Goal: Information Seeking & Learning: Find specific fact

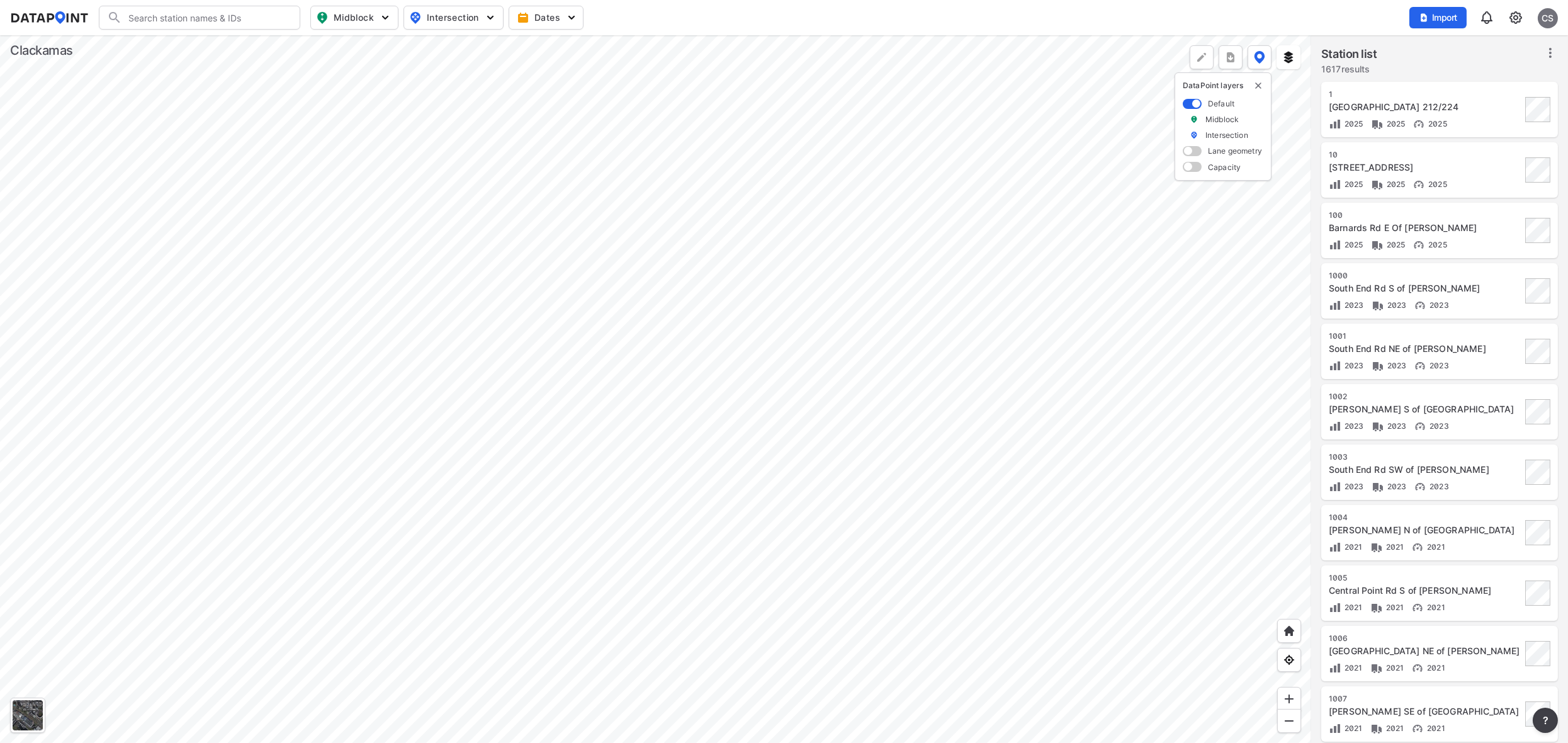
click at [918, 692] on div at bounding box center [656, 389] width 1312 height 708
click at [708, 506] on div at bounding box center [656, 389] width 1312 height 708
click at [908, 339] on div at bounding box center [656, 389] width 1312 height 708
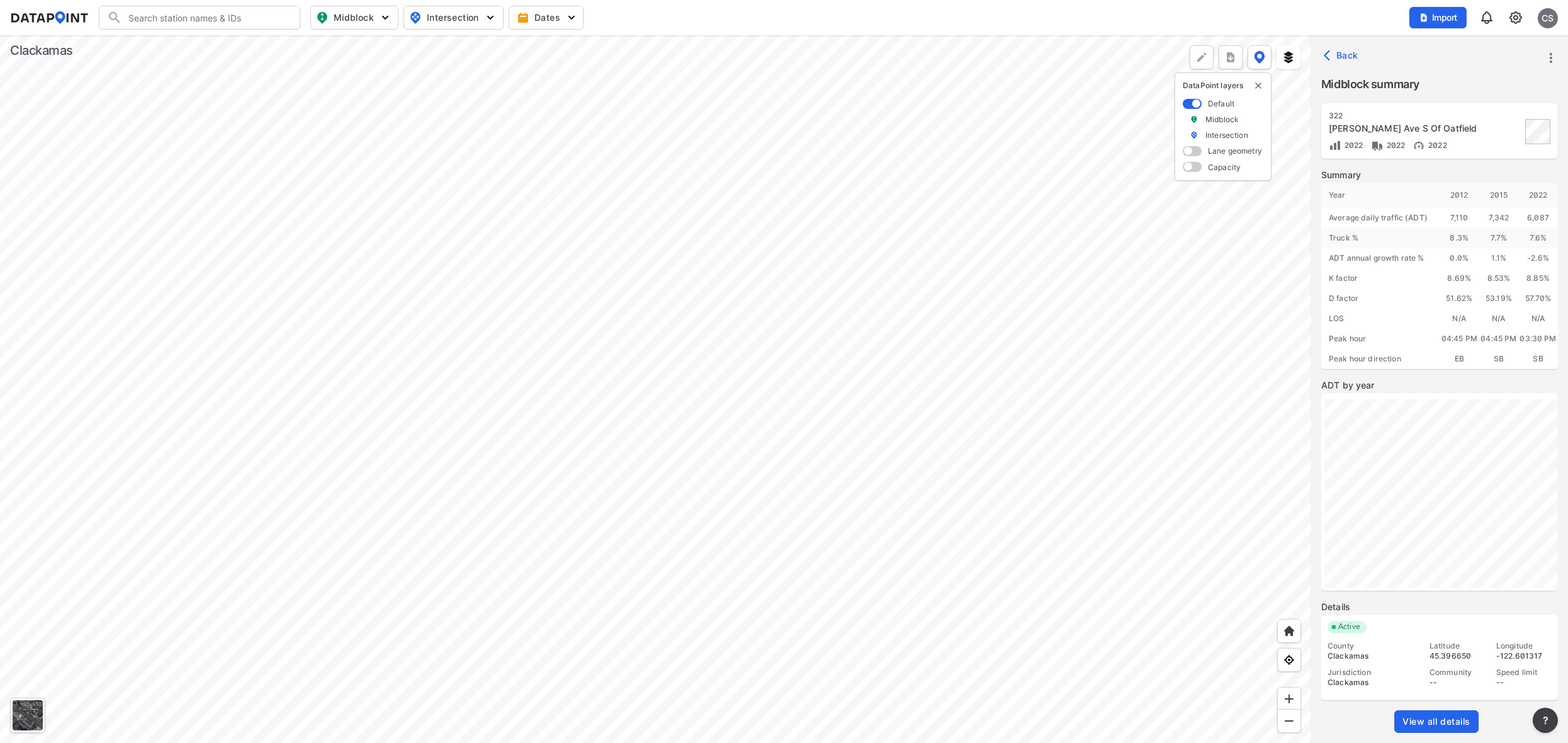
click at [1441, 718] on span "View all details" at bounding box center [1436, 720] width 68 height 13
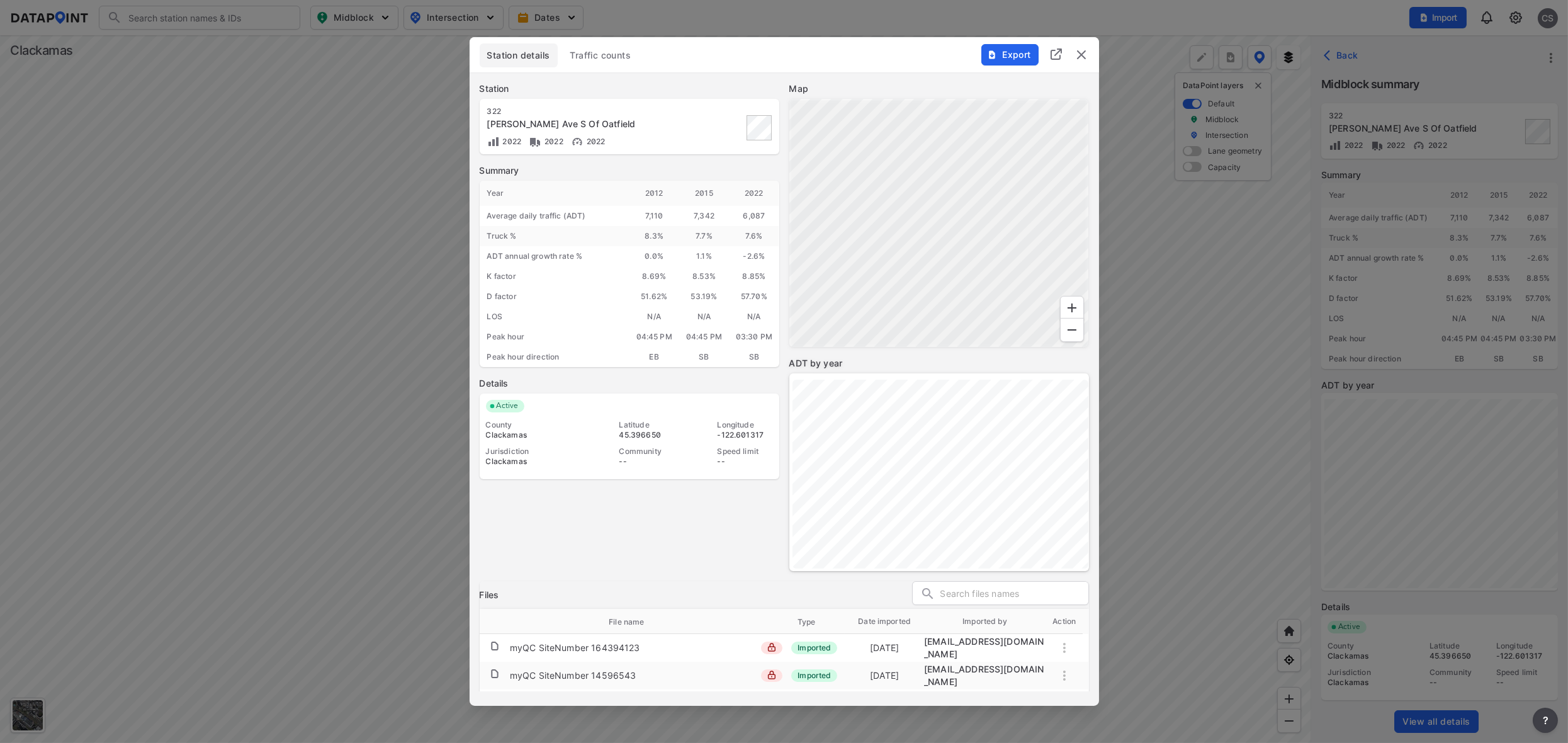
click at [606, 58] on span "Traffic counts" at bounding box center [601, 55] width 61 height 13
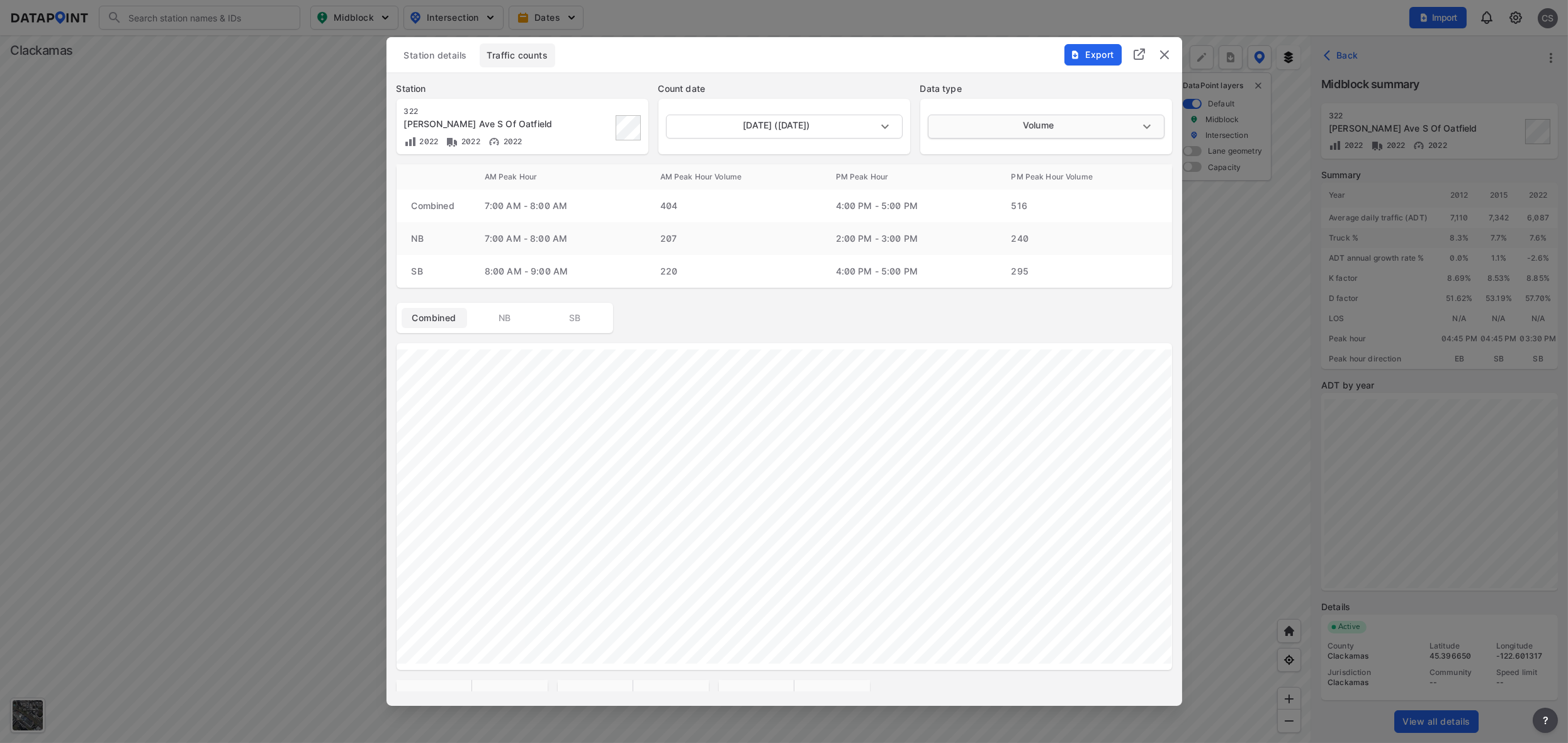
click at [1068, 118] on body "Search Please enter a search term. Midblock Intersection Dates Import CS Import…" at bounding box center [784, 371] width 1568 height 743
click at [972, 175] on li "Speed" at bounding box center [1046, 174] width 236 height 24
type input "Speed"
click at [1160, 55] on img "delete" at bounding box center [1164, 54] width 15 height 15
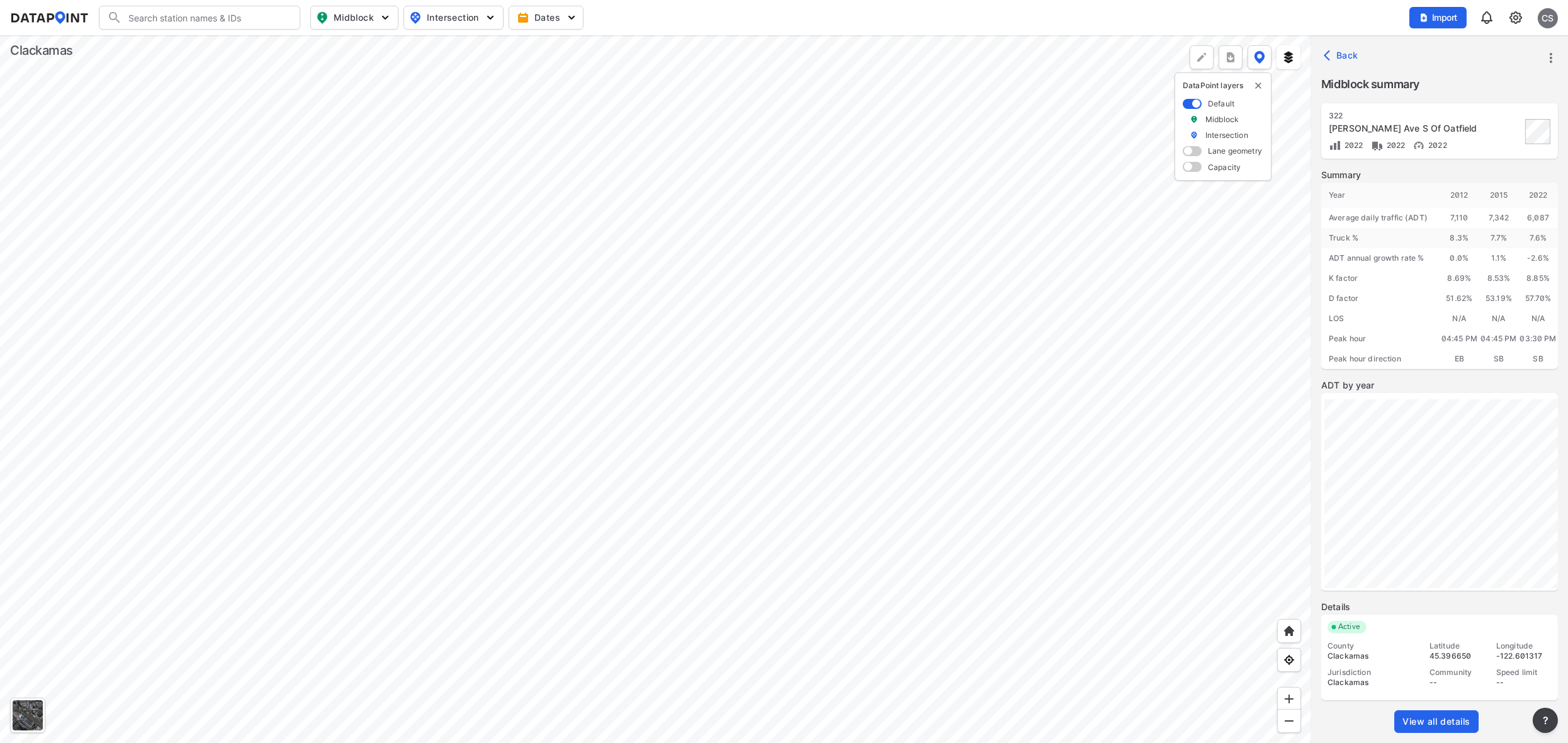
click at [673, 280] on div at bounding box center [656, 389] width 1312 height 708
click at [442, 492] on div at bounding box center [656, 389] width 1312 height 708
click at [1438, 723] on span "View all details" at bounding box center [1436, 720] width 68 height 13
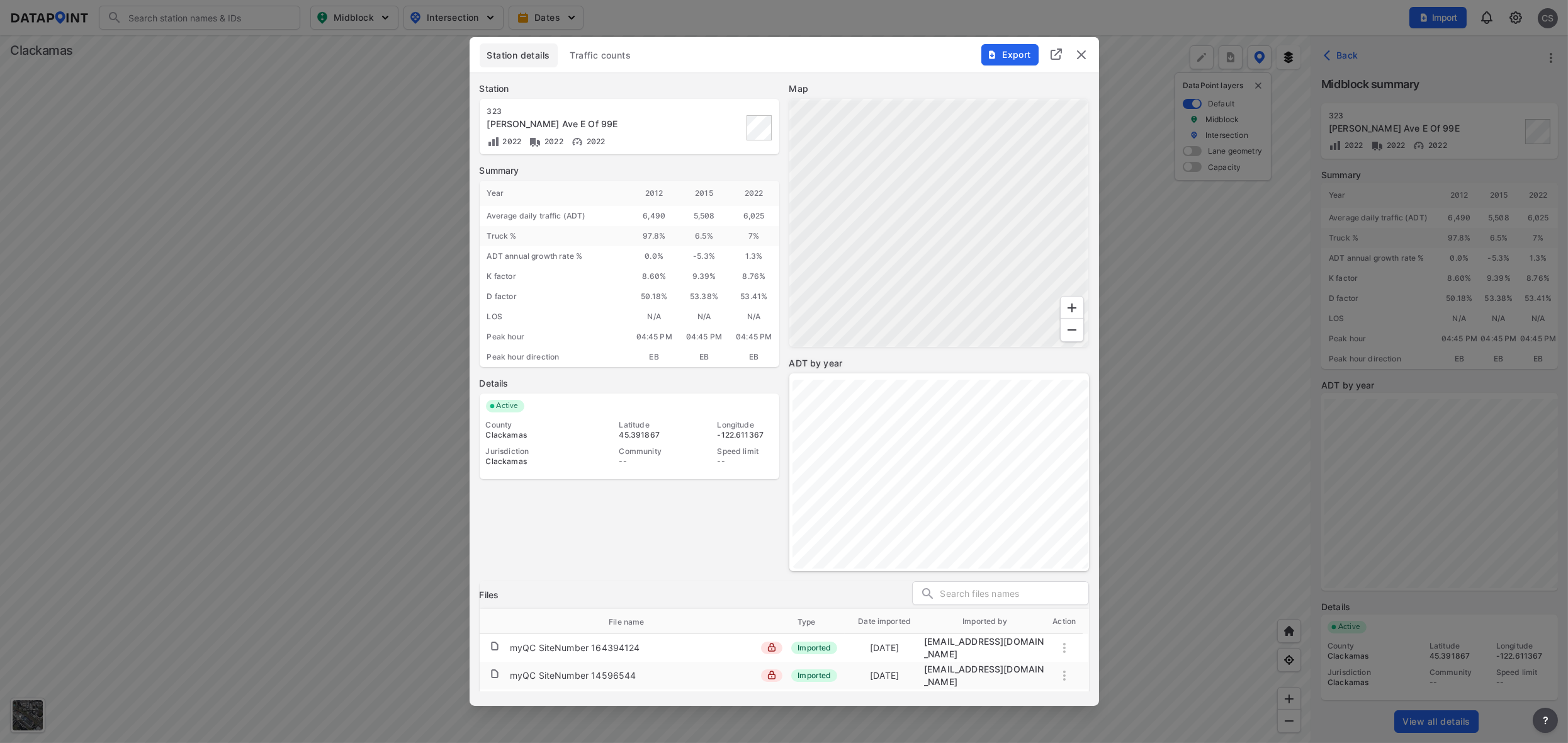
click at [603, 52] on span "Traffic counts" at bounding box center [601, 55] width 61 height 13
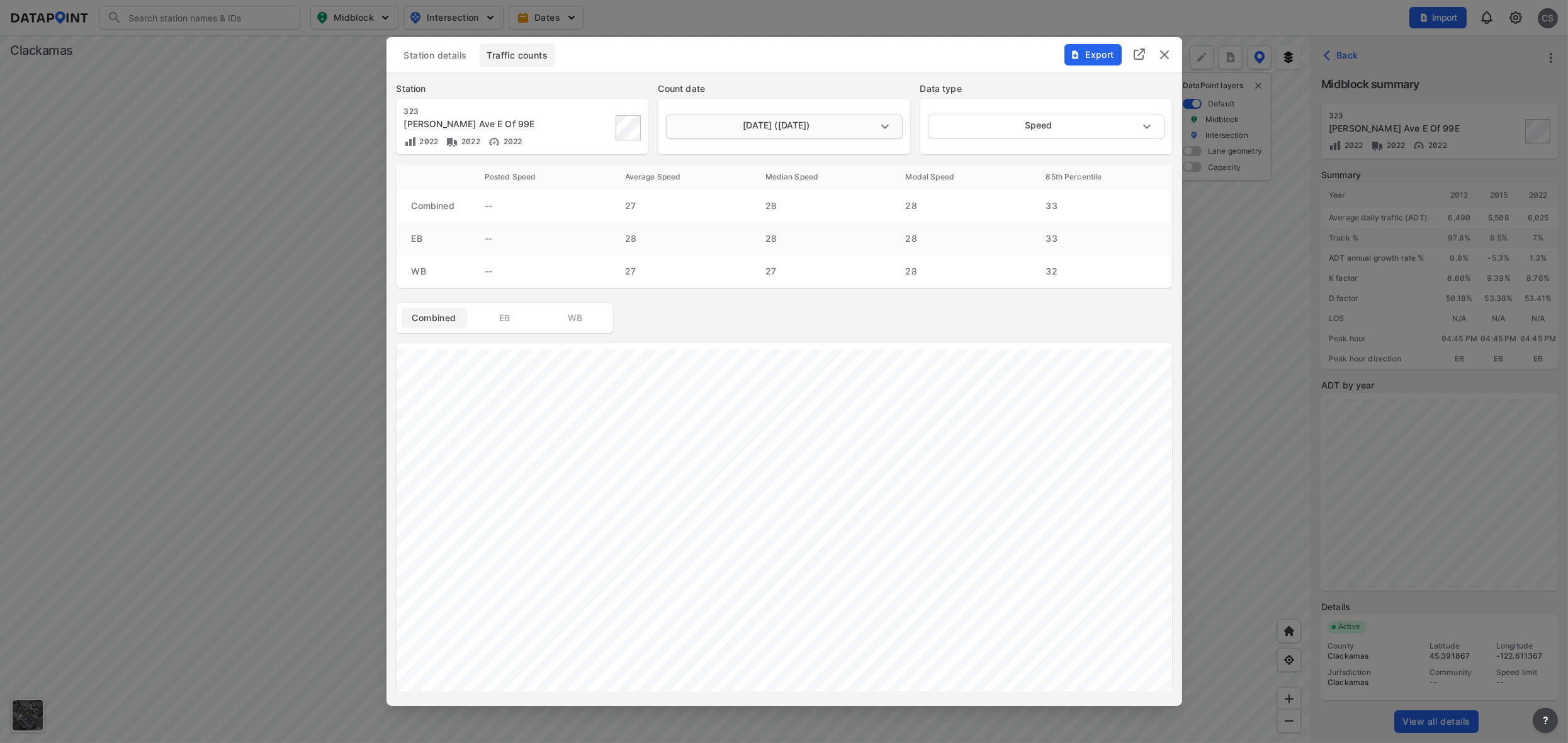
click at [889, 126] on body "Search Please enter a search term. Midblock Intersection Dates Import CS Import…" at bounding box center [784, 371] width 1568 height 743
click at [848, 80] on div at bounding box center [784, 371] width 1568 height 743
click at [848, 80] on div "Station [STREET_ADDRESS][PERSON_NAME] 2022 2022 2022 Count date [DATE] ([DATE])…" at bounding box center [784, 119] width 796 height 92
click at [1163, 57] on img "delete" at bounding box center [1164, 54] width 15 height 15
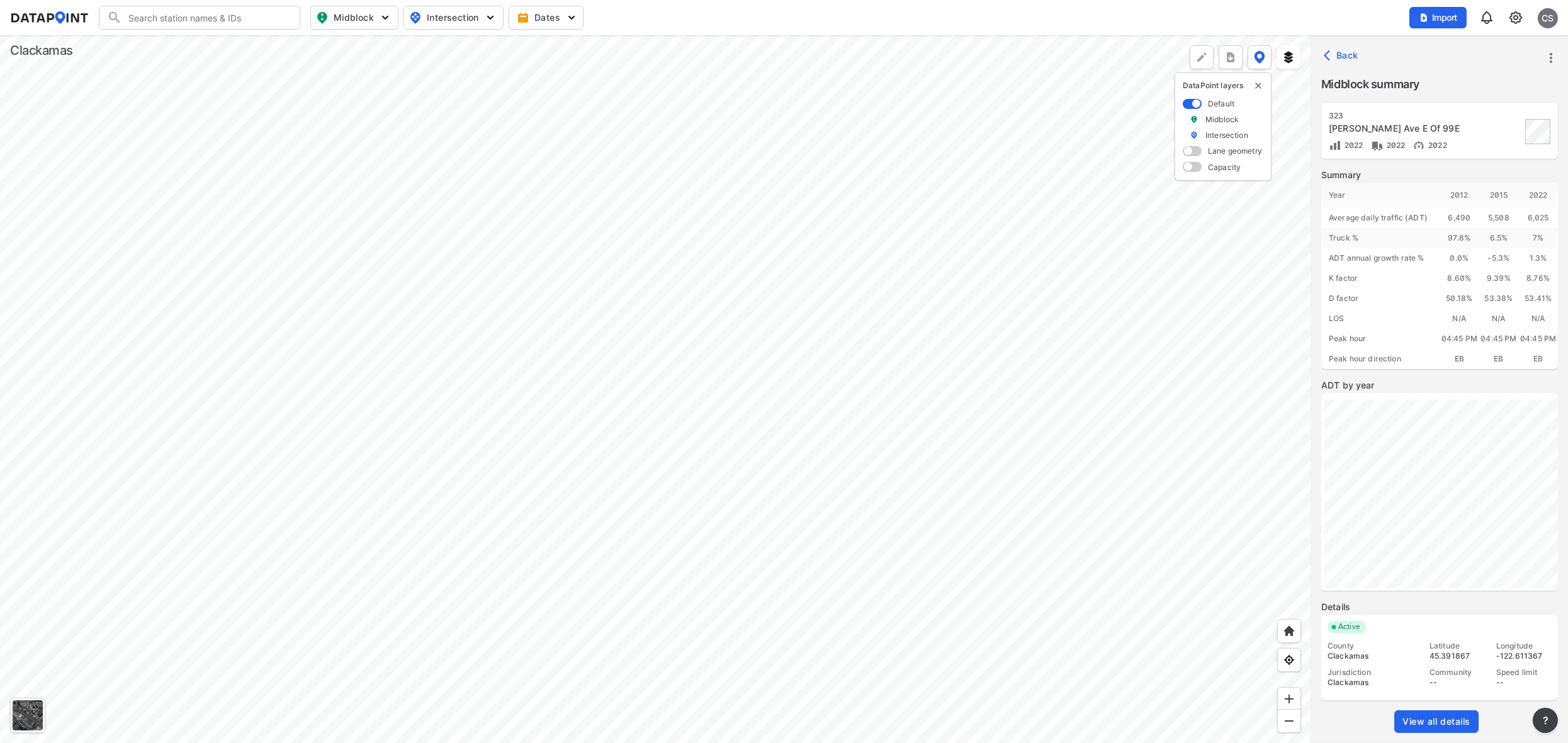
click at [1022, 95] on div at bounding box center [656, 389] width 1312 height 708
click at [706, 282] on div at bounding box center [656, 389] width 1312 height 708
